Goal: Check status: Check status

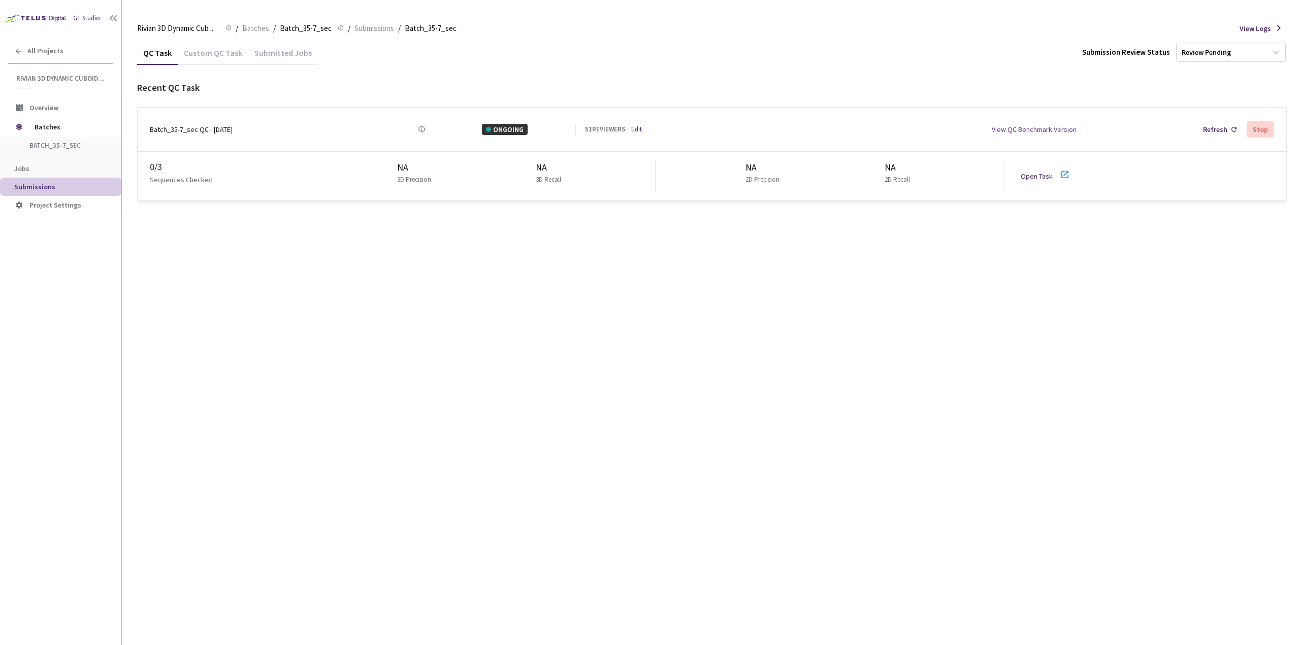
click at [1018, 386] on div "QC Task Custom QC Task Submitted Jobs Submission Review Status Review Pending R…" at bounding box center [711, 343] width 1149 height 605
click at [1062, 172] on icon at bounding box center [1064, 175] width 12 height 12
click at [1061, 173] on icon at bounding box center [1064, 174] width 7 height 7
